Goal: Use online tool/utility: Utilize a website feature to perform a specific function

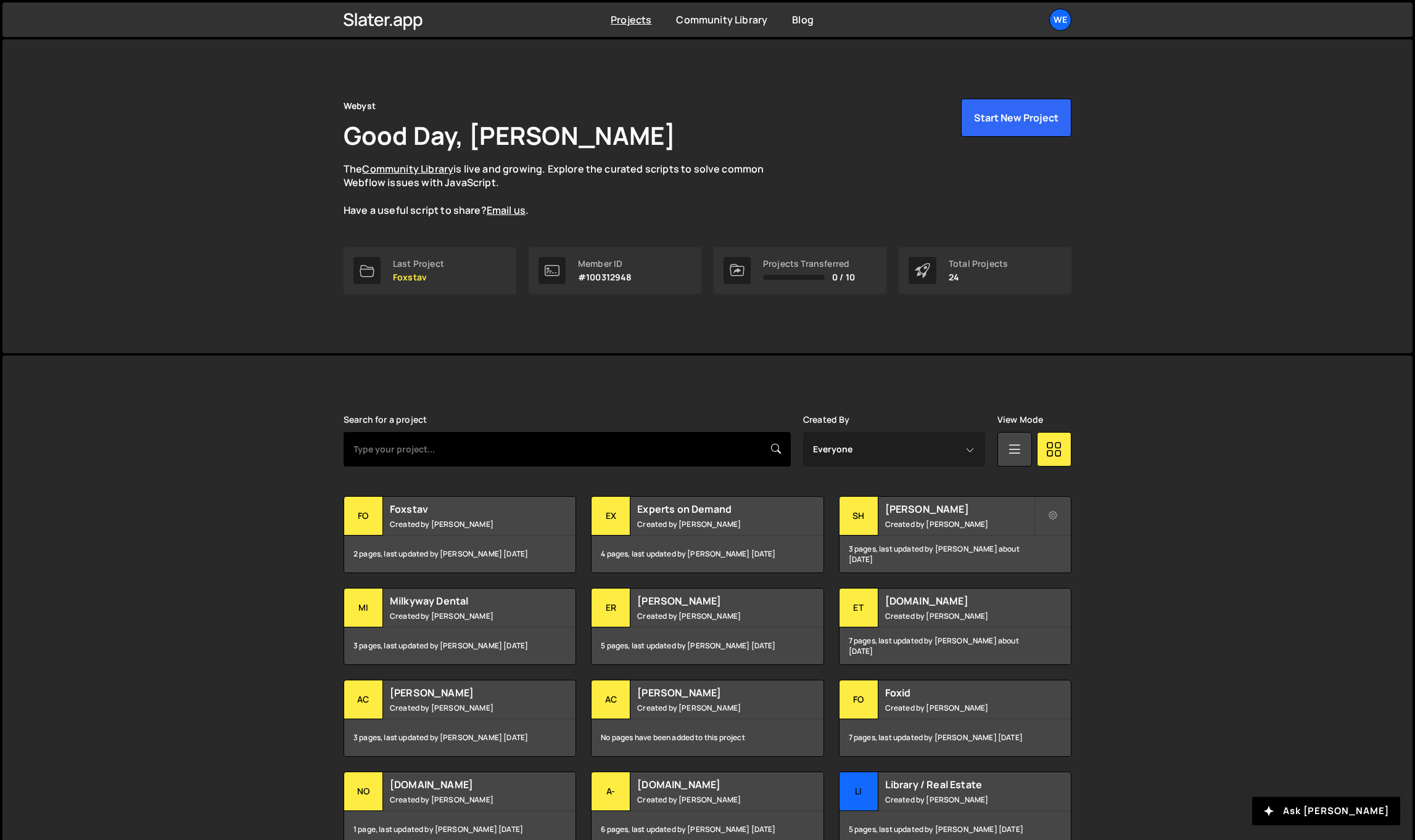
click at [443, 453] on input "text" at bounding box center [567, 449] width 448 height 34
click at [616, 455] on input "cloud" at bounding box center [567, 449] width 448 height 34
type input "cloud"
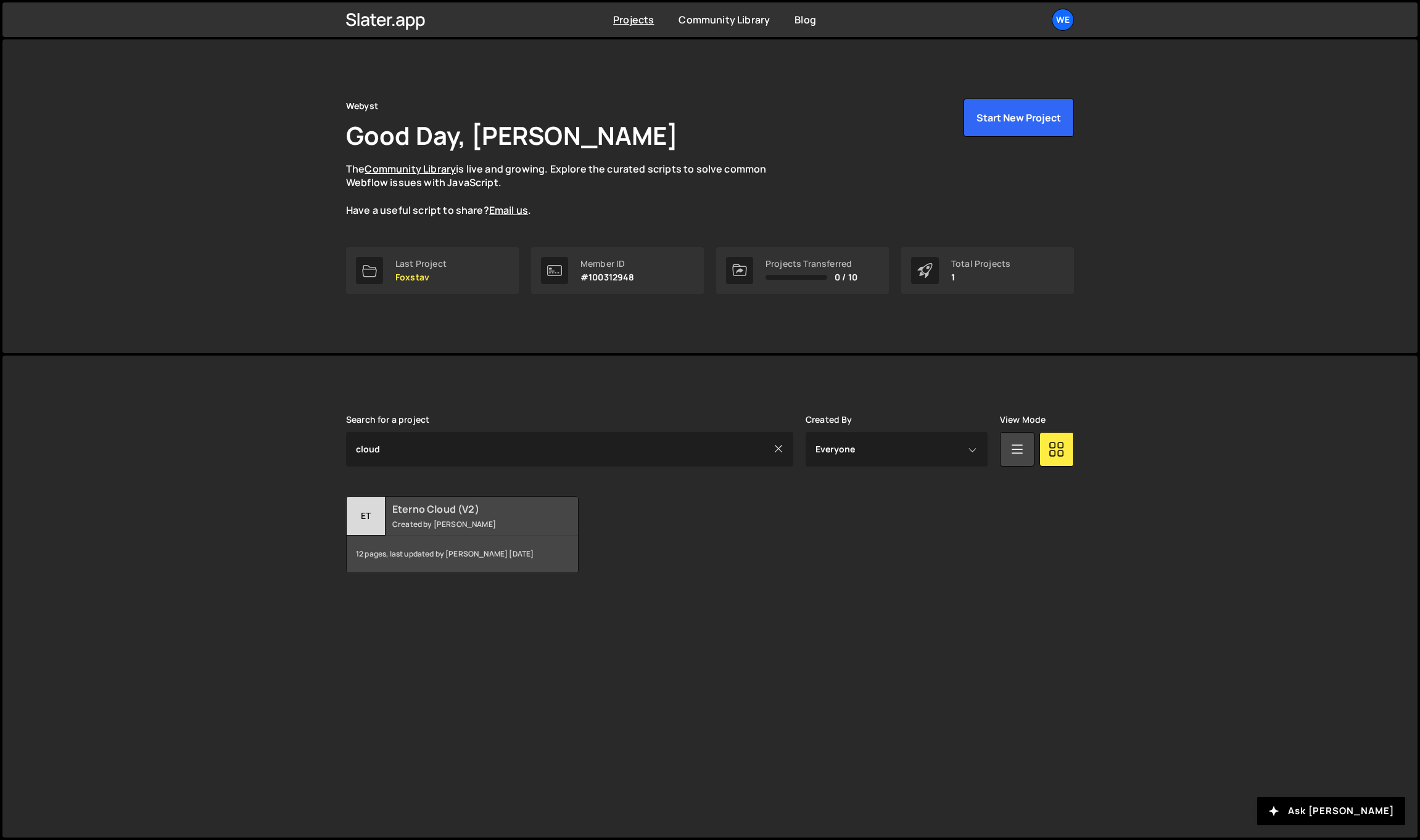
click at [487, 519] on small "Created by David Stolarik" at bounding box center [466, 525] width 149 height 11
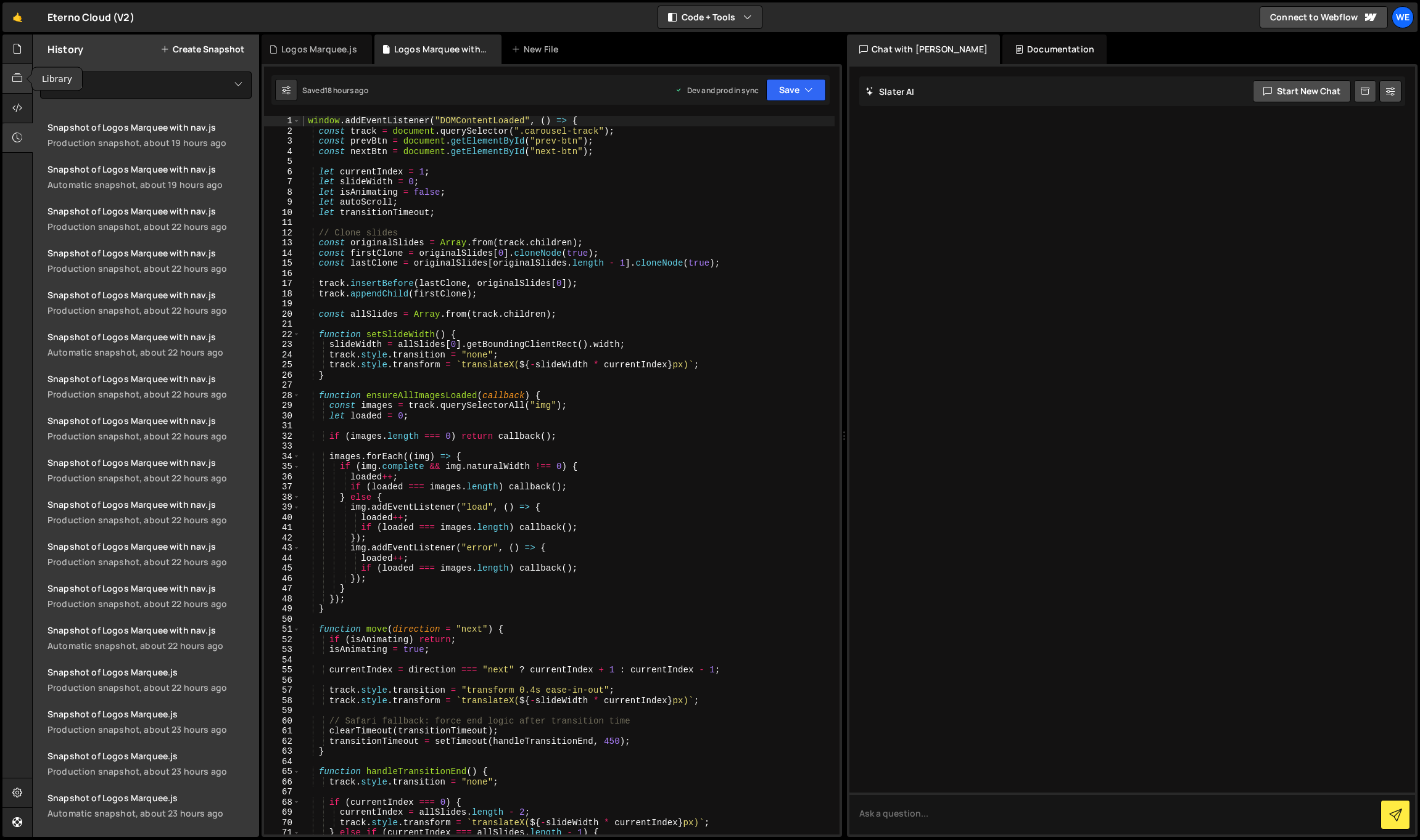
click at [14, 77] on icon at bounding box center [17, 78] width 10 height 14
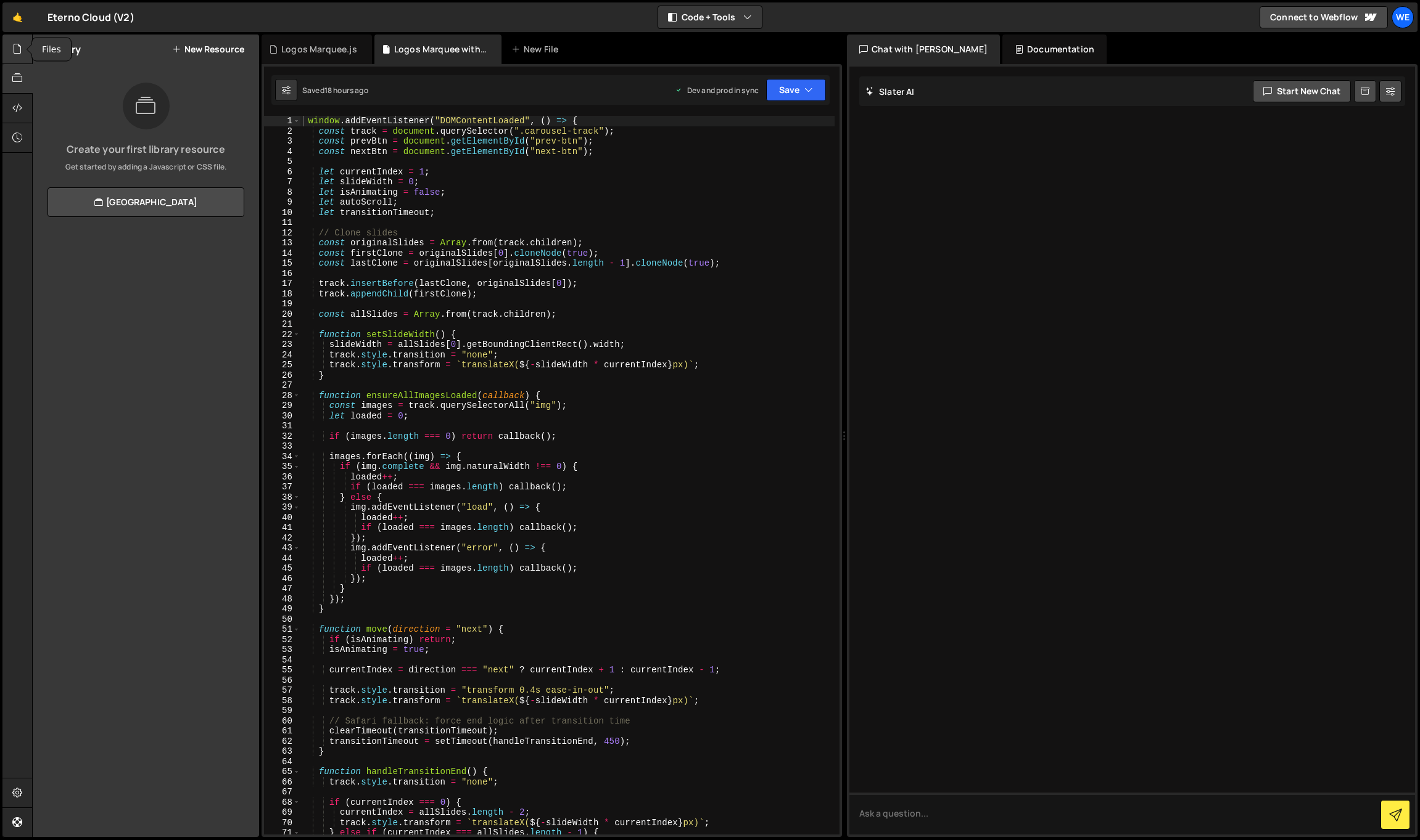
click at [19, 58] on div at bounding box center [17, 49] width 30 height 30
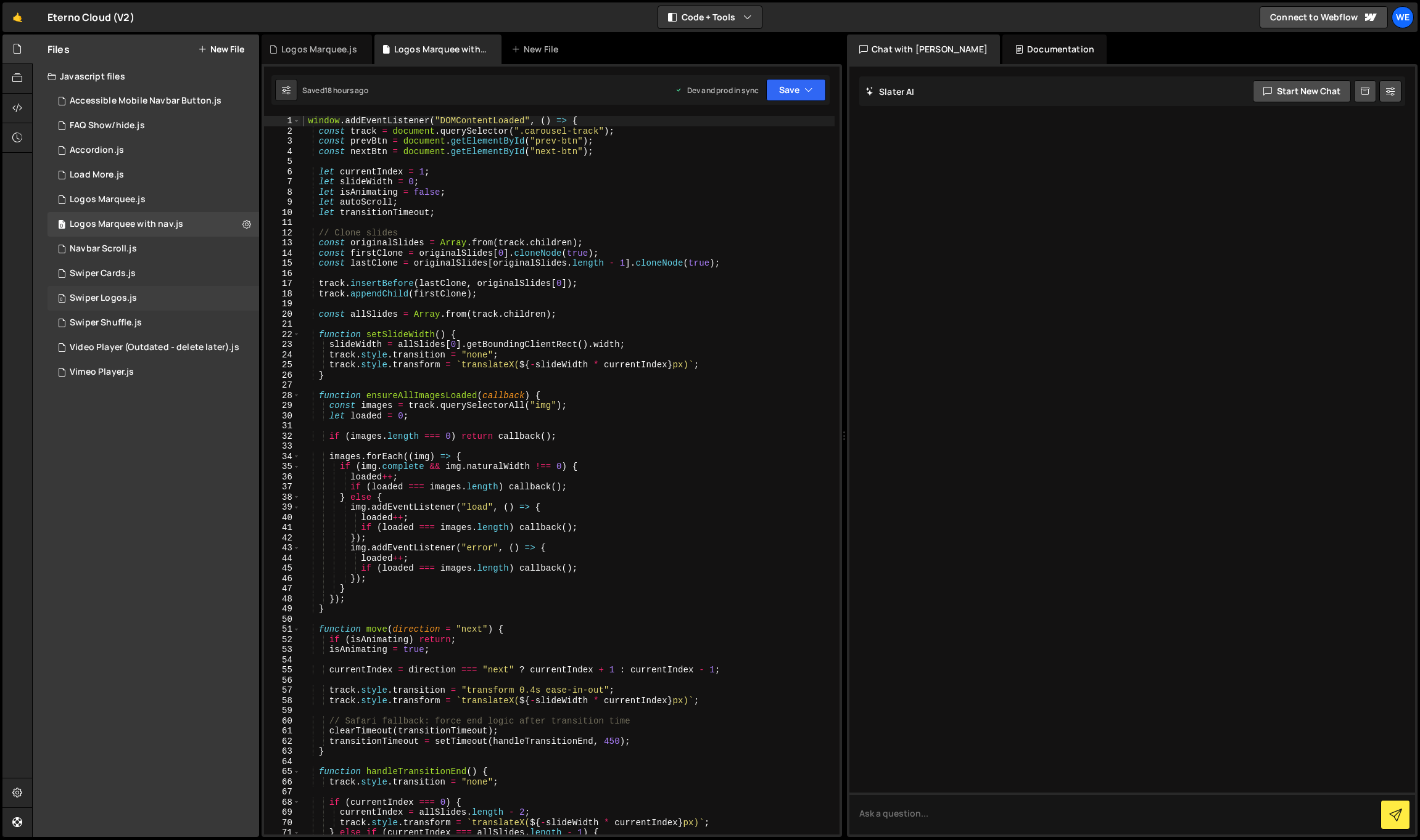
click at [176, 296] on div "0 Swiper Logos.js 0" at bounding box center [153, 298] width 211 height 24
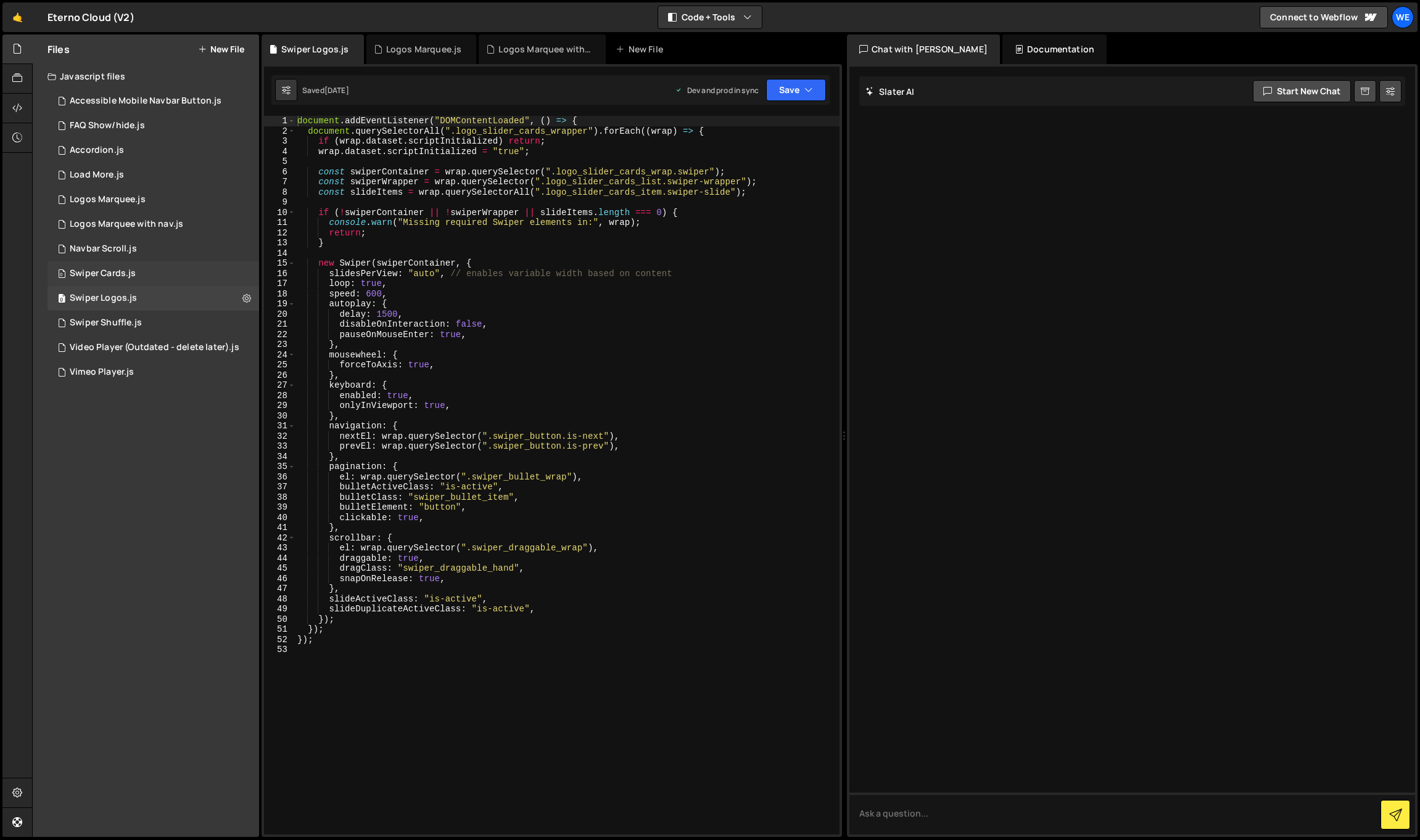
click at [184, 276] on div "0 Swiper Cards.js 0" at bounding box center [153, 273] width 211 height 24
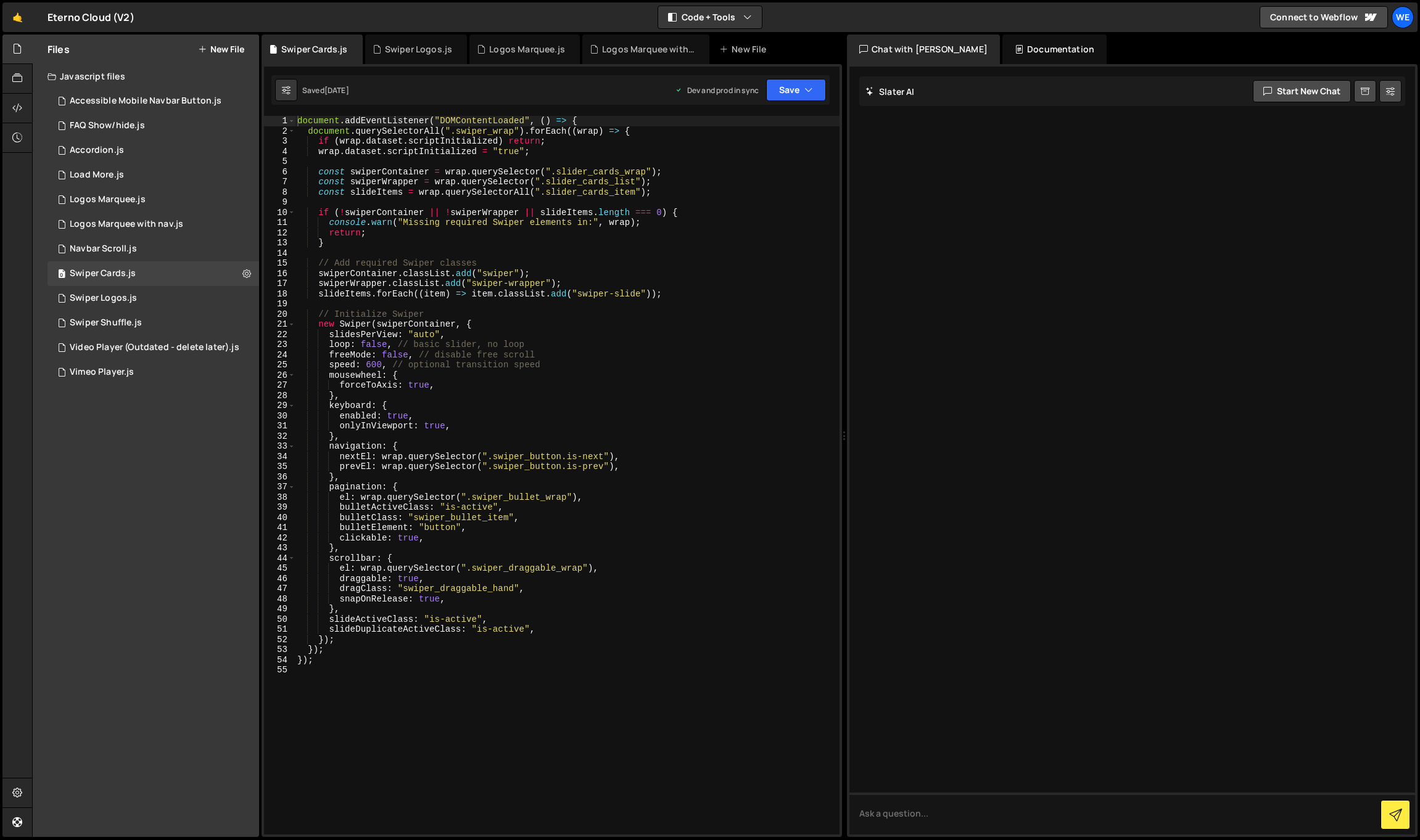
click at [539, 273] on div "document . addEventListener ( "DOMContentLoaded" , ( ) => { document . querySel…" at bounding box center [567, 485] width 545 height 739
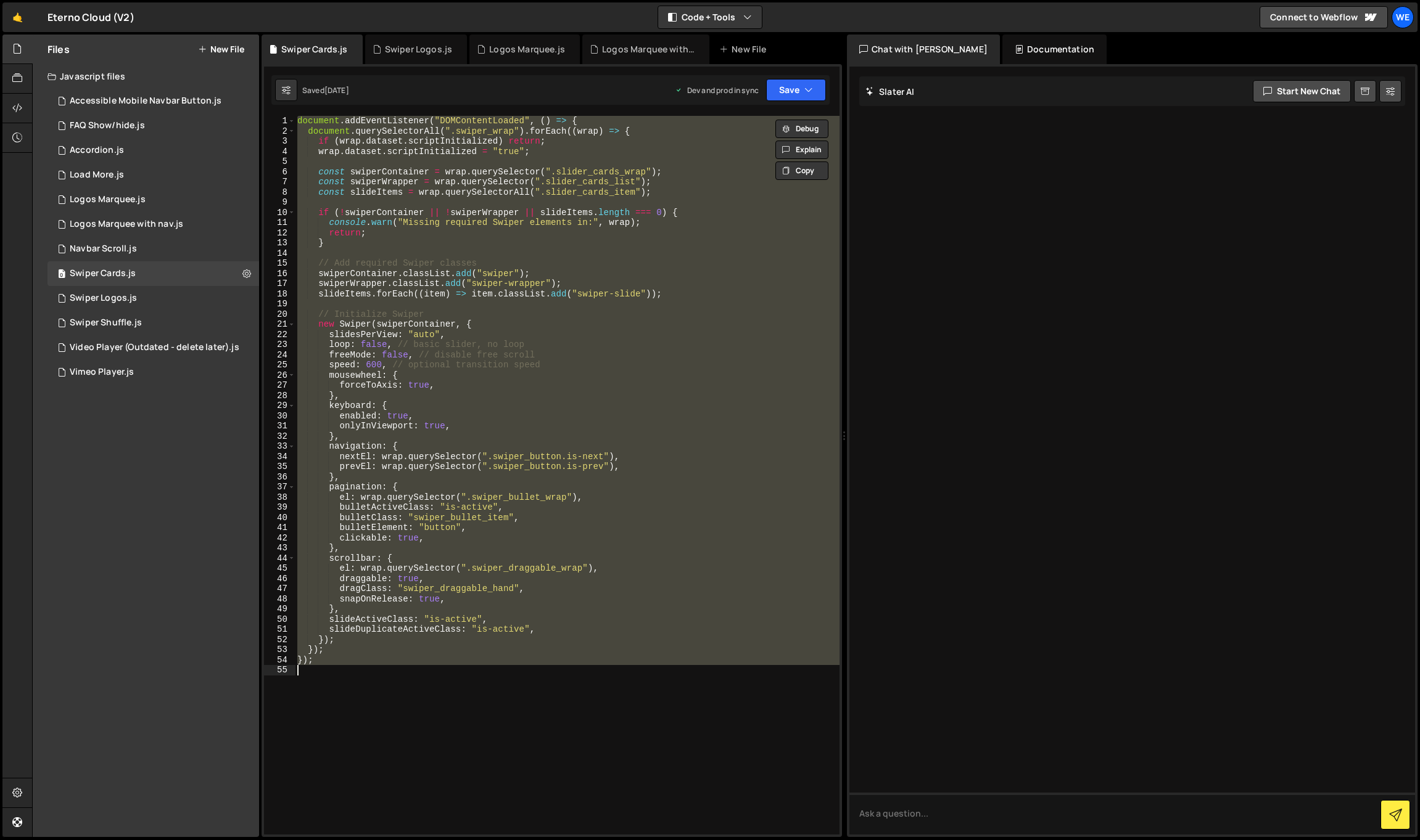
click at [746, 417] on div "document . addEventListener ( "DOMContentLoaded" , ( ) => { document . querySel…" at bounding box center [567, 475] width 545 height 719
paste textarea "</script>"
paste textarea
type textarea "});"
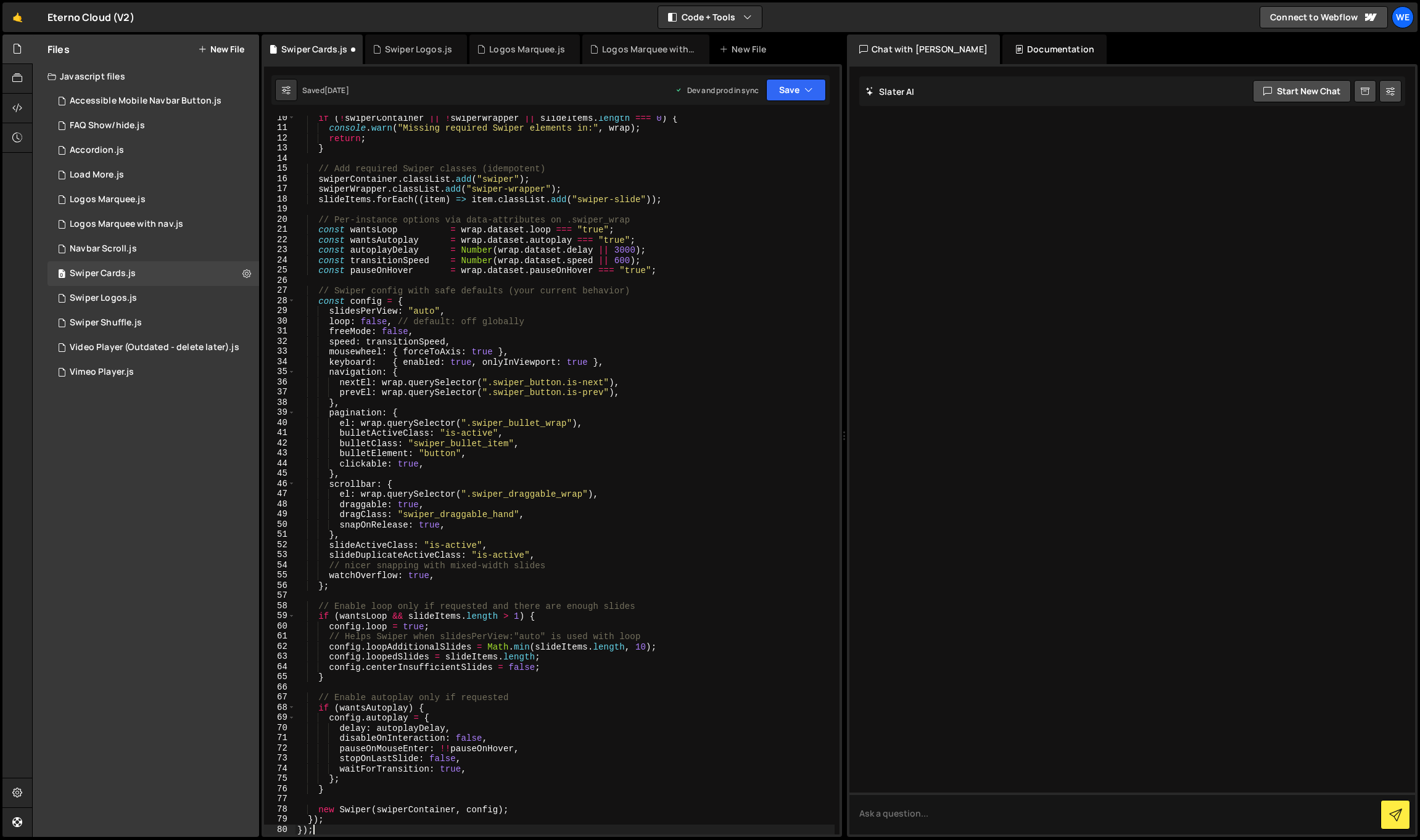
scroll to position [95, 0]
click at [806, 90] on icon "button" at bounding box center [808, 90] width 8 height 12
click at [759, 168] on div "Saved [DATE]" at bounding box center [754, 173] width 128 height 14
